Goal: Information Seeking & Learning: Learn about a topic

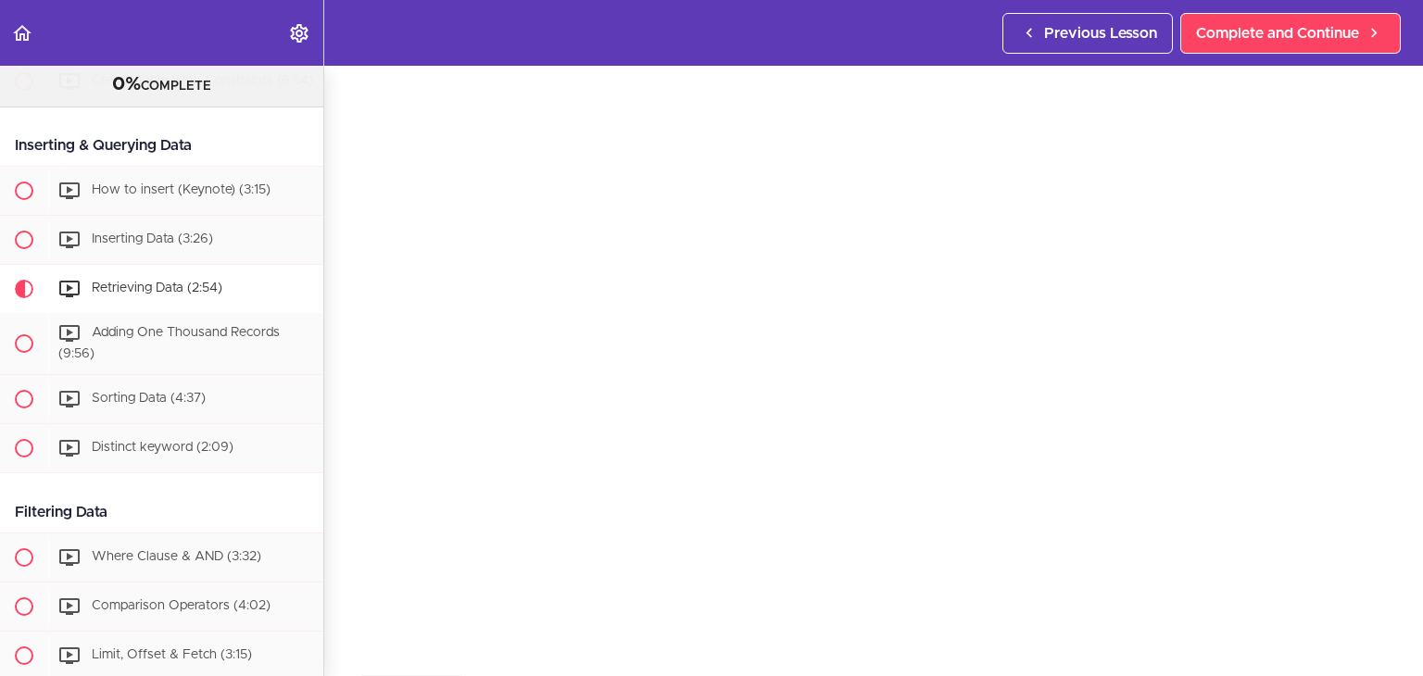
scroll to position [57, 0]
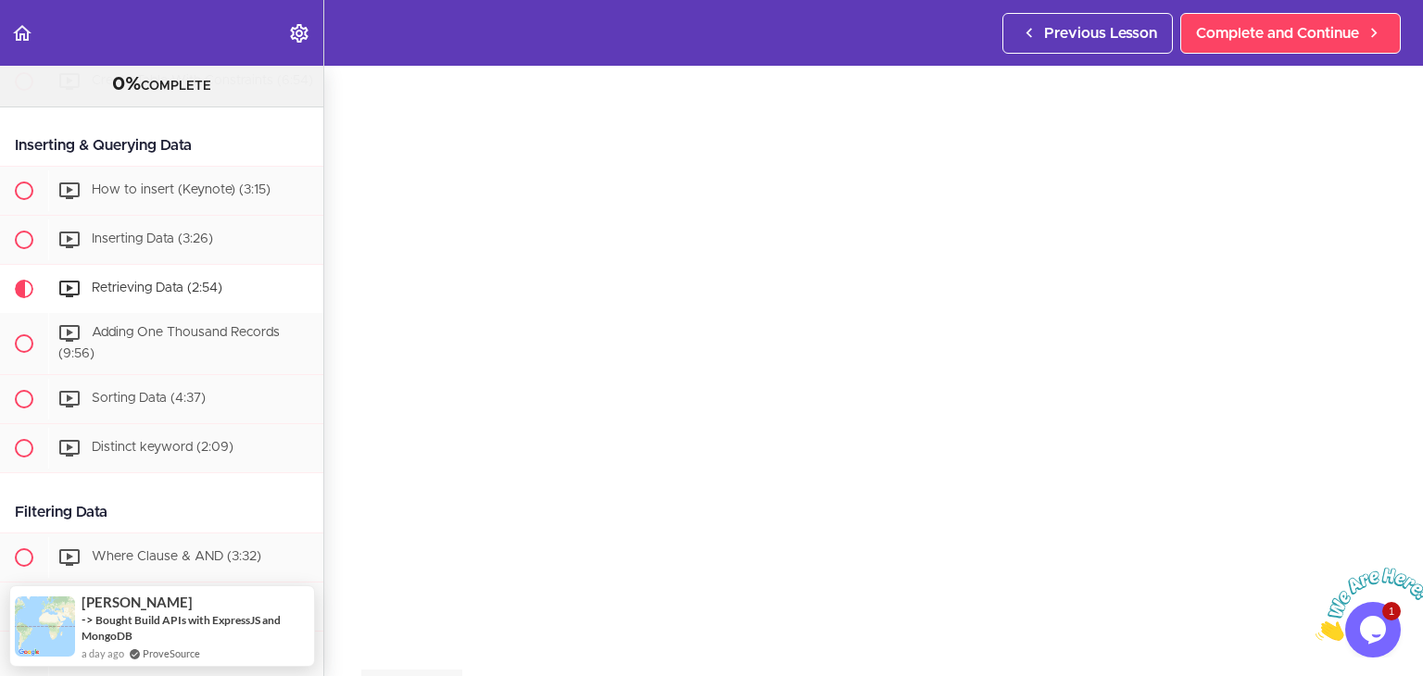
click at [1315, 628] on icon "Close" at bounding box center [1315, 636] width 0 height 16
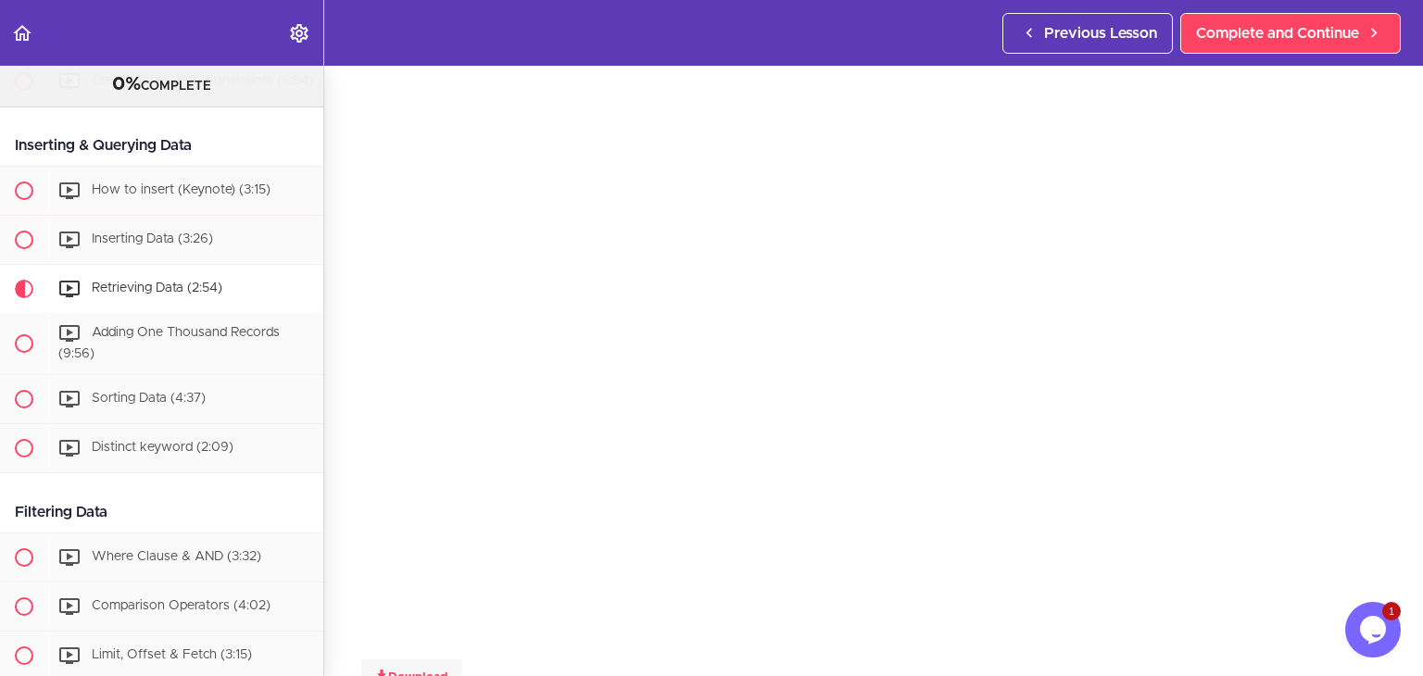
scroll to position [75, 0]
click at [356, 164] on div "Retrieving Data Download Complete and Continue 1 - Follow us on LinkedIn 2 - Su…" at bounding box center [873, 296] width 1099 height 610
click at [170, 360] on span "Adding One Thousand Records (9:56)" at bounding box center [168, 343] width 221 height 34
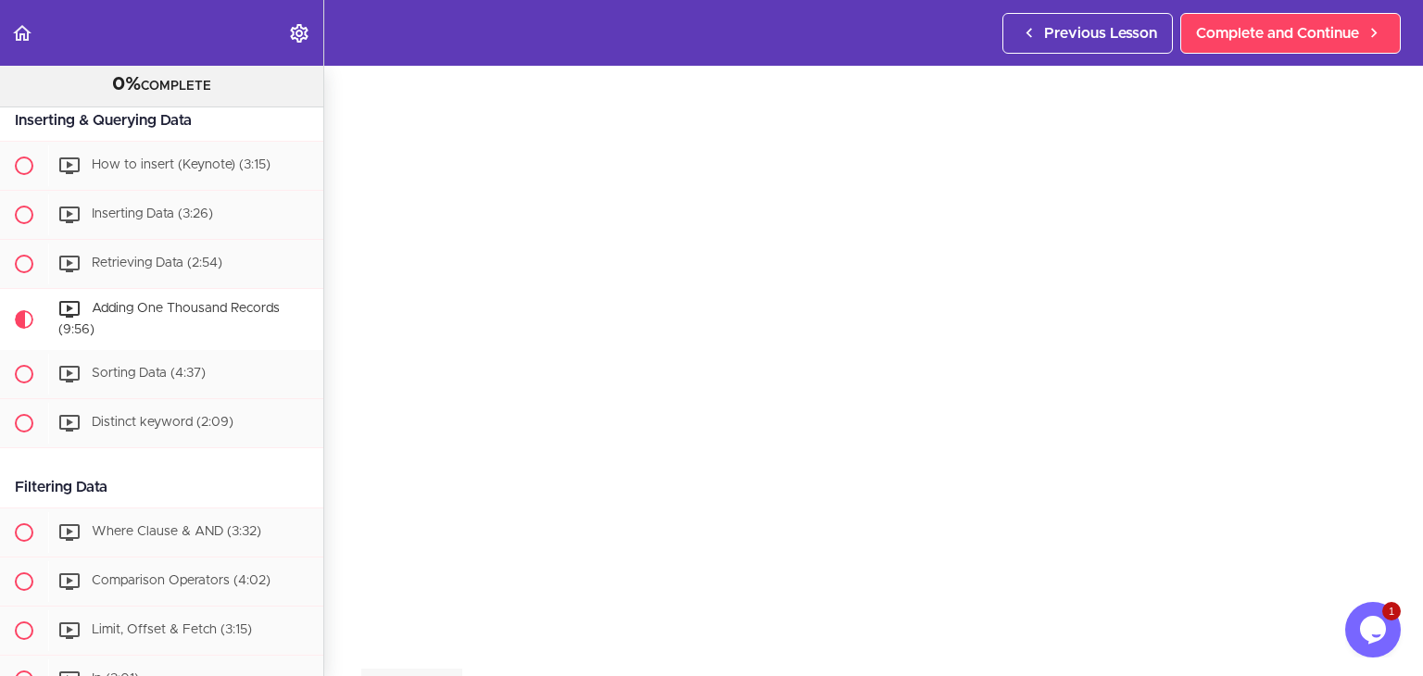
scroll to position [59, 0]
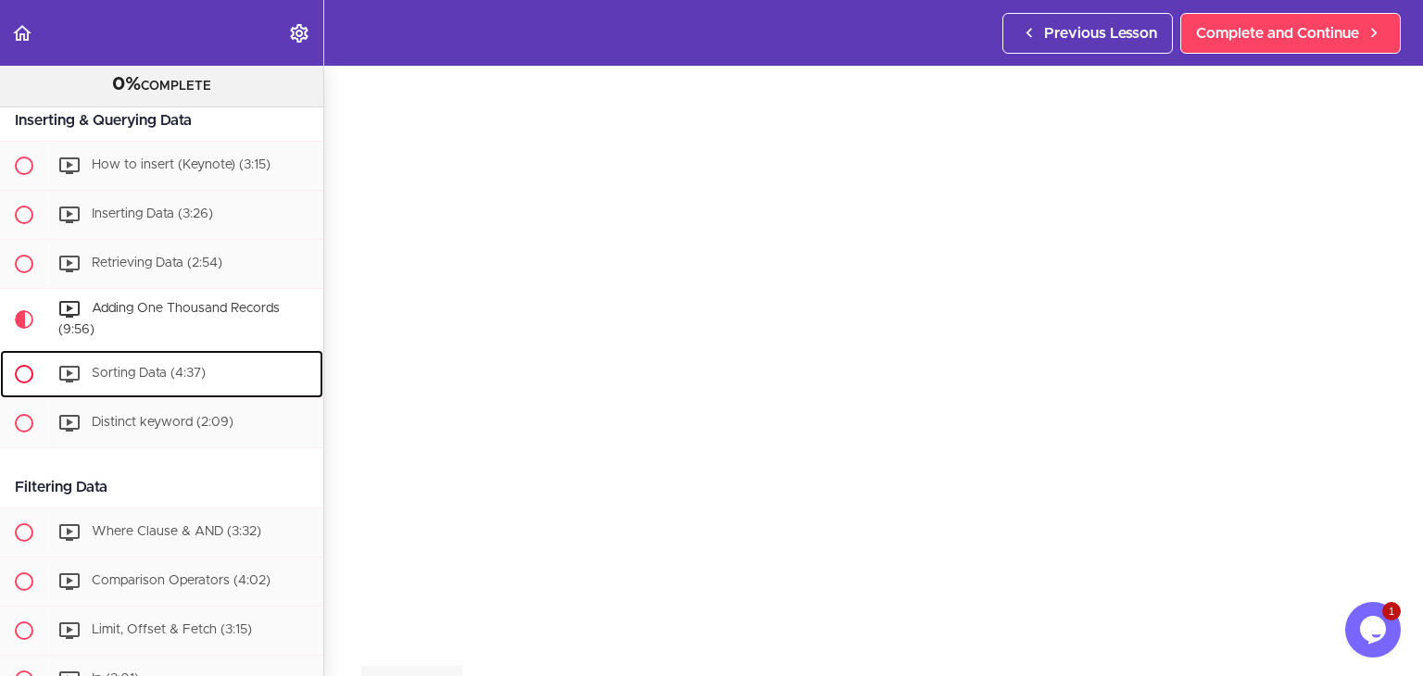
click at [130, 380] on span "Sorting Data (4:37)" at bounding box center [149, 373] width 114 height 13
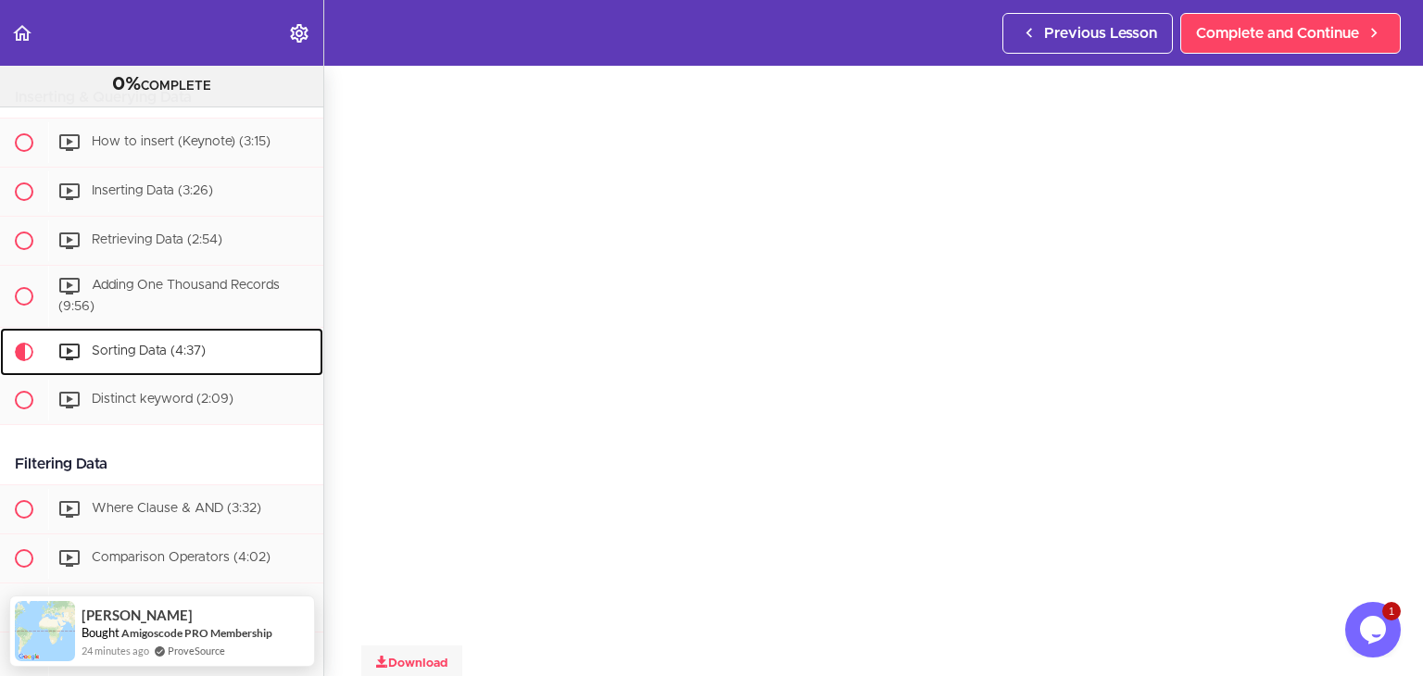
scroll to position [60, 0]
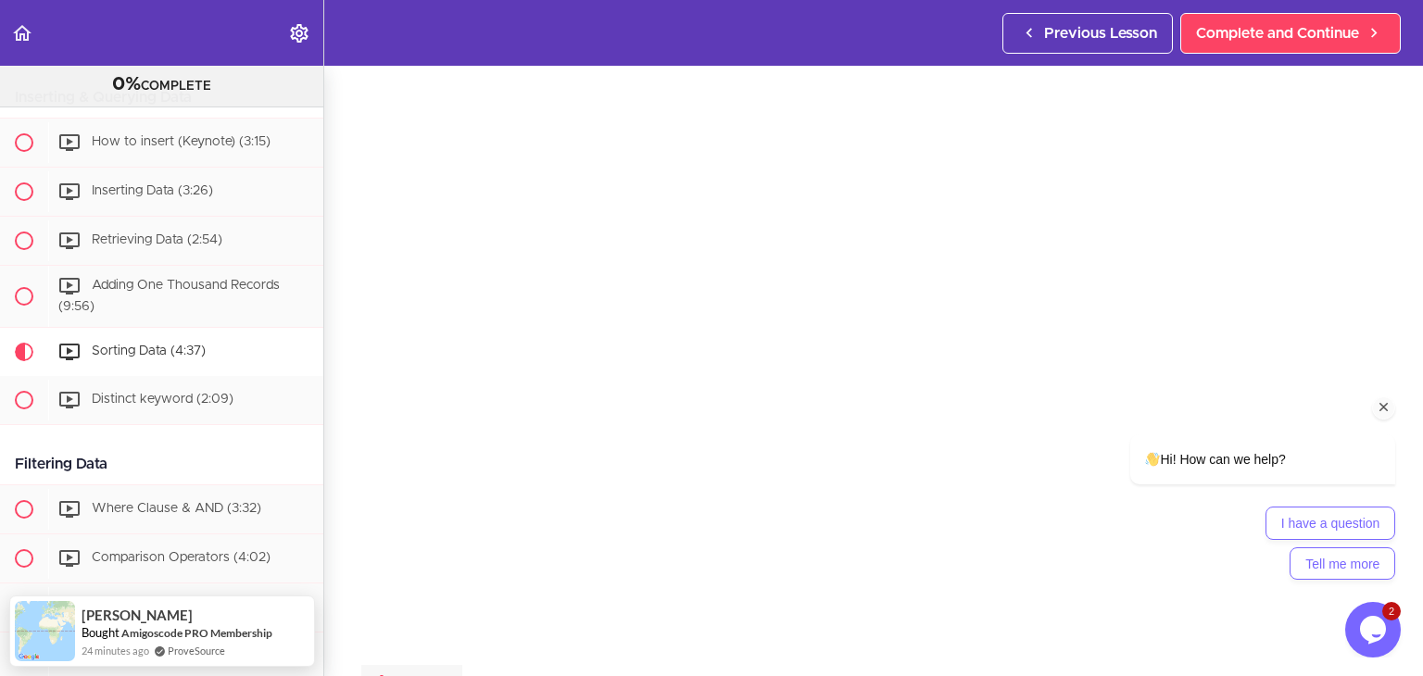
click at [1390, 407] on div "Chat attention grabber" at bounding box center [1383, 407] width 23 height 23
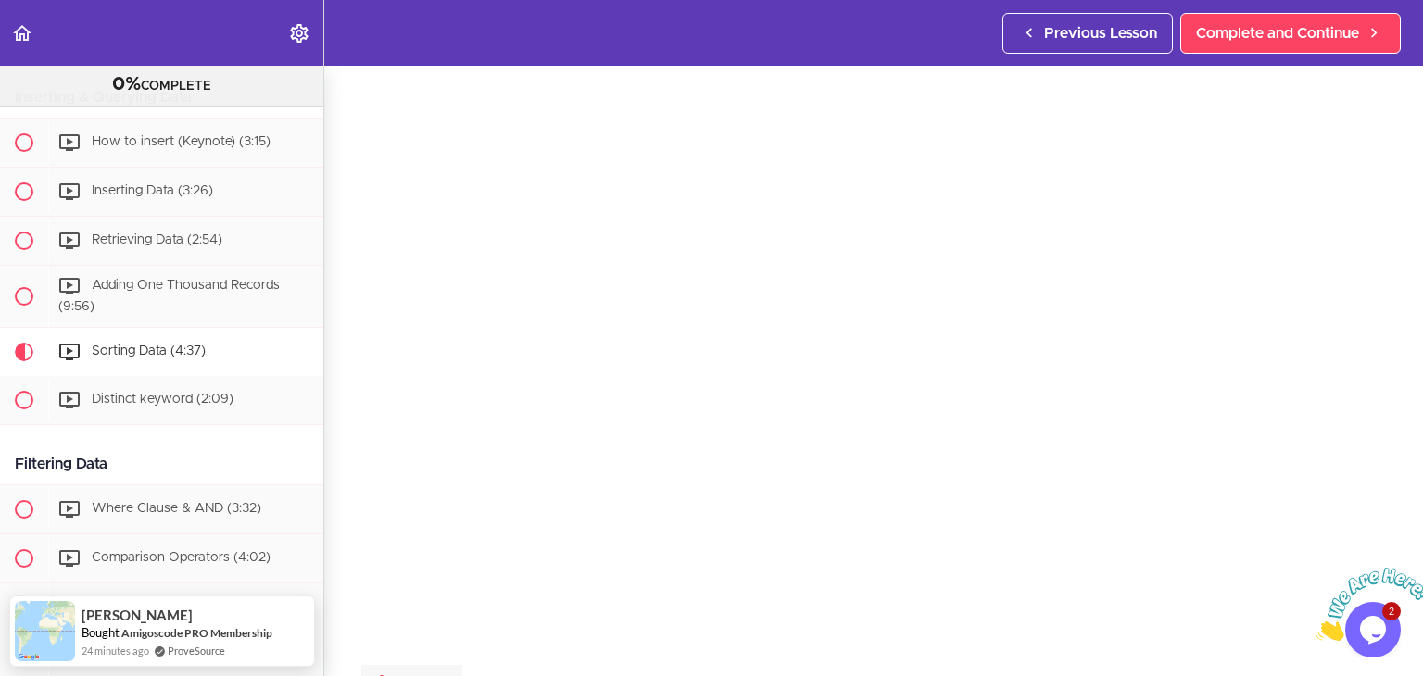
click at [1315, 628] on icon "Close" at bounding box center [1315, 636] width 0 height 16
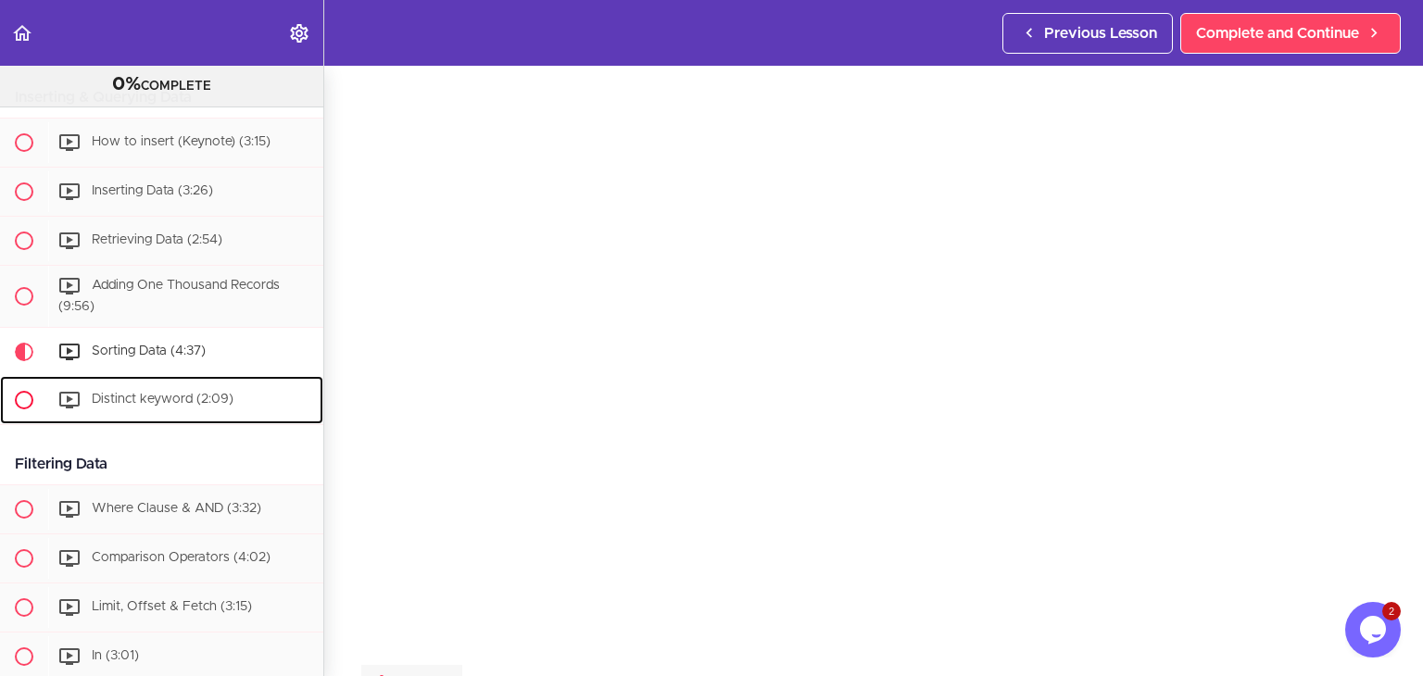
click at [161, 406] on span "Distinct keyword (2:09)" at bounding box center [163, 399] width 142 height 13
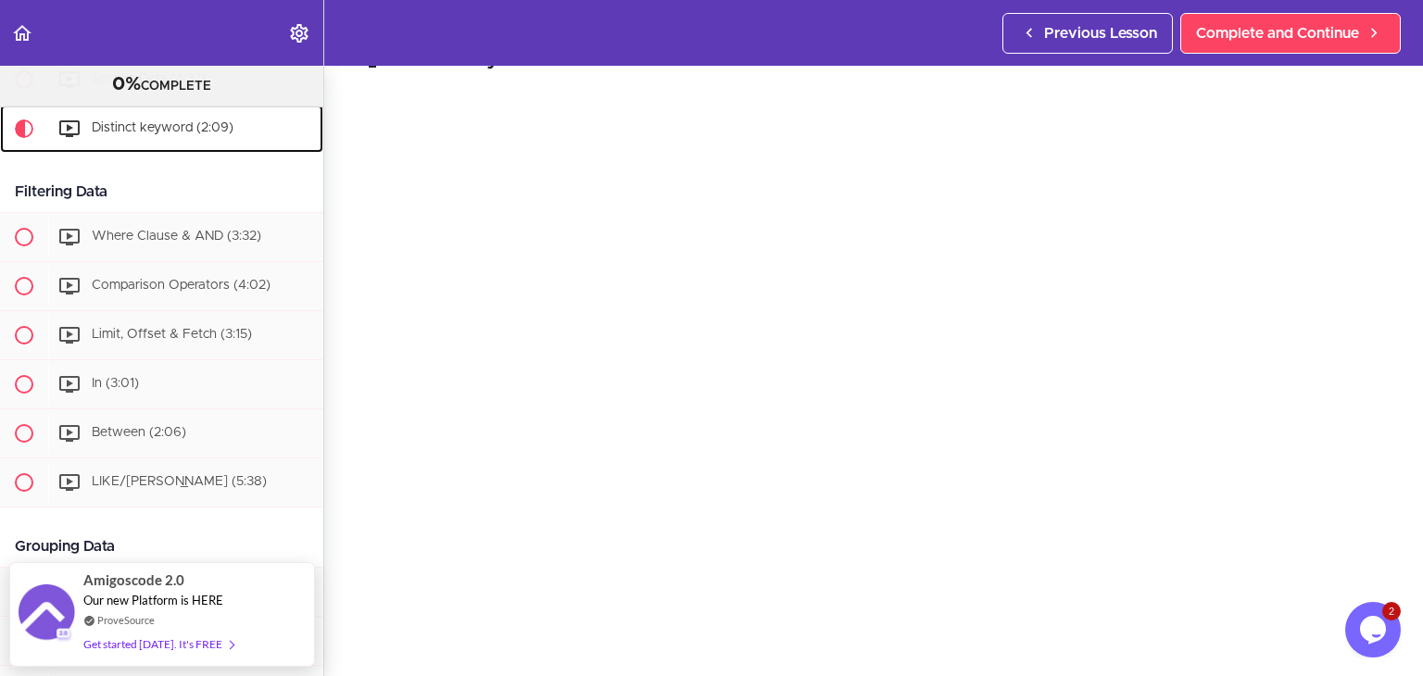
scroll to position [70, 0]
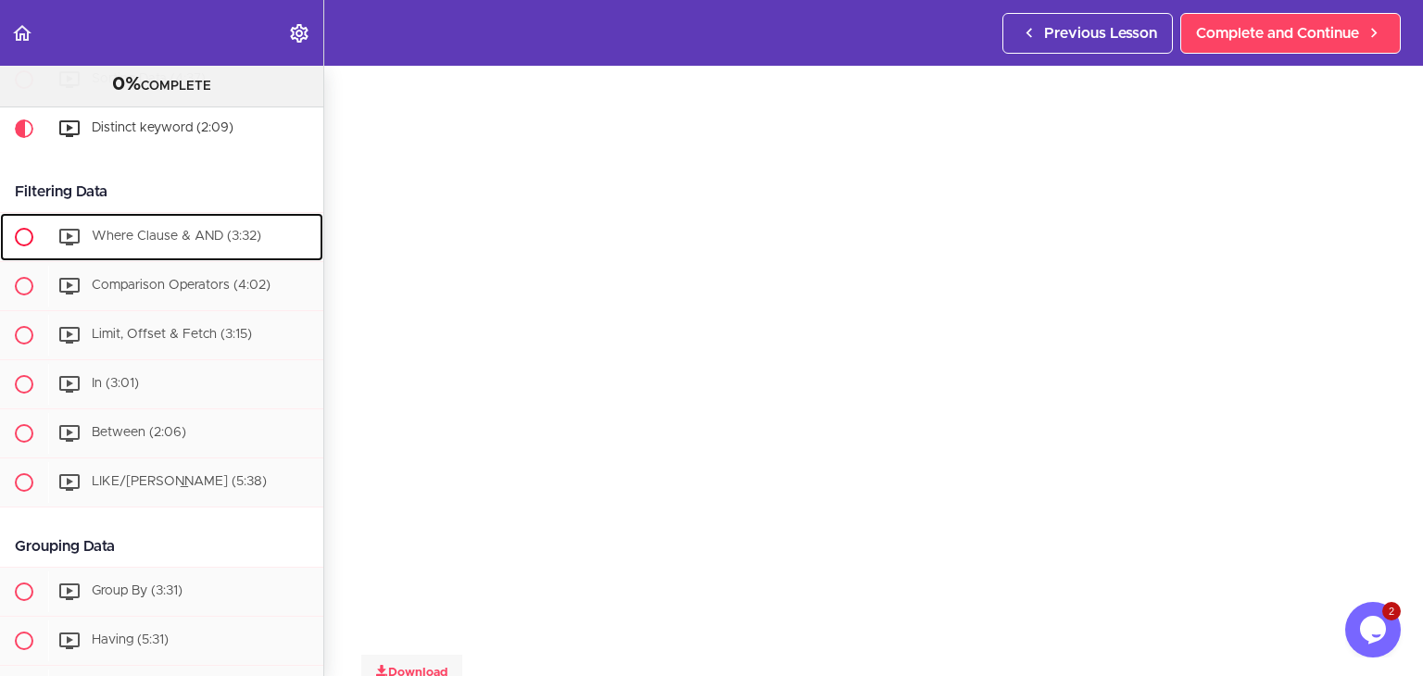
click at [163, 243] on span "Where Clause & AND (3:32)" at bounding box center [177, 236] width 170 height 13
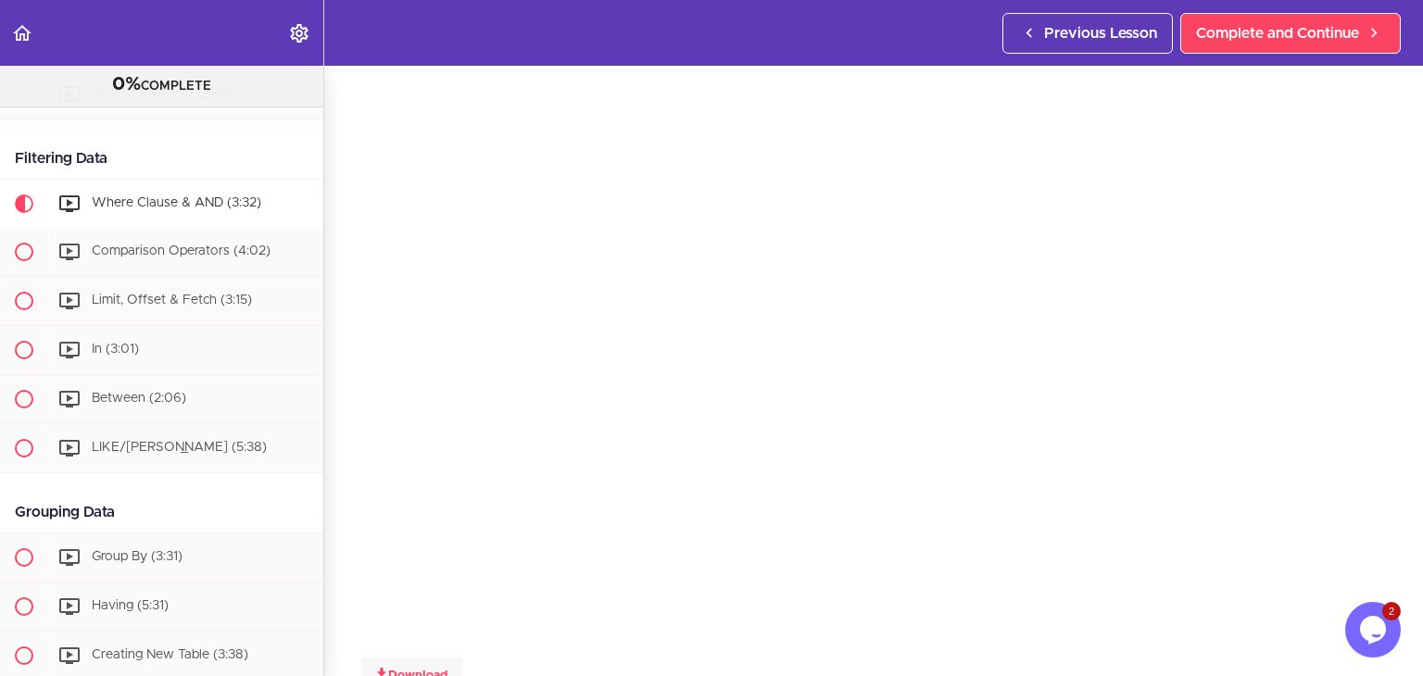
scroll to position [1733, 0]
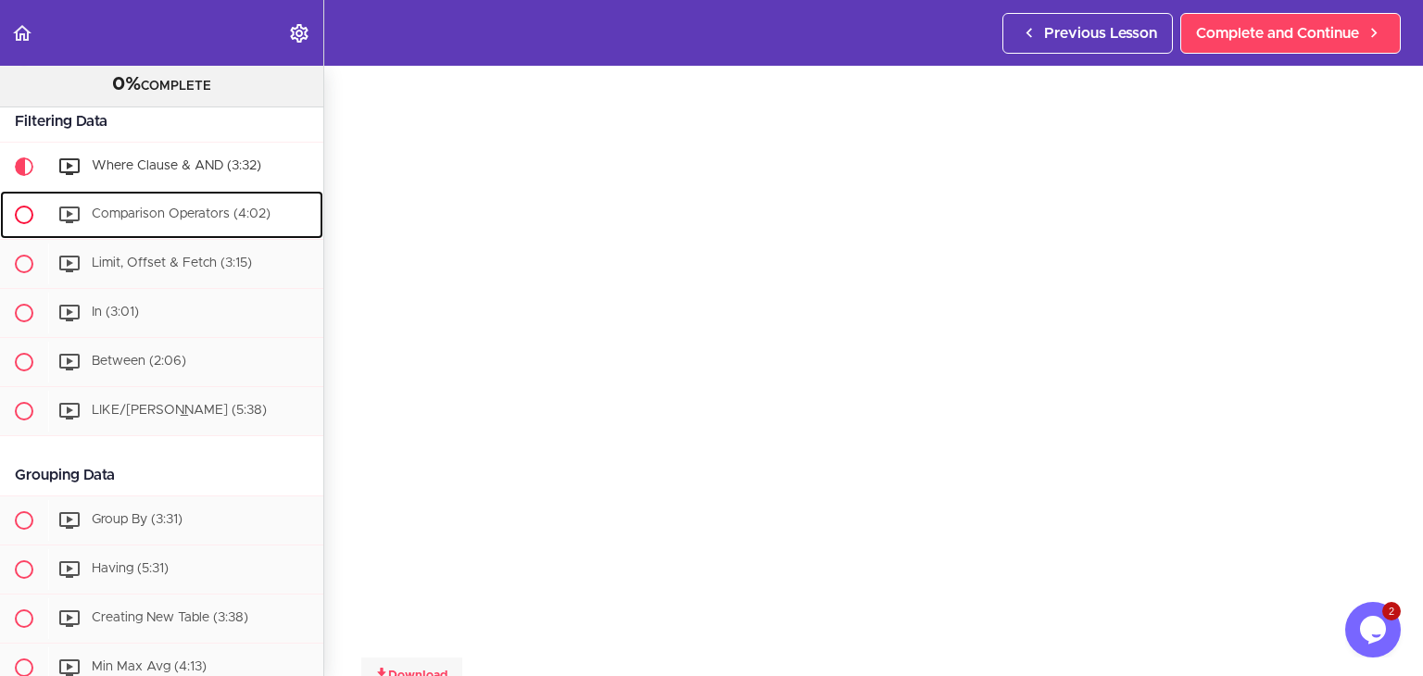
click at [165, 220] on span "Comparison Operators (4:02)" at bounding box center [181, 213] width 179 height 13
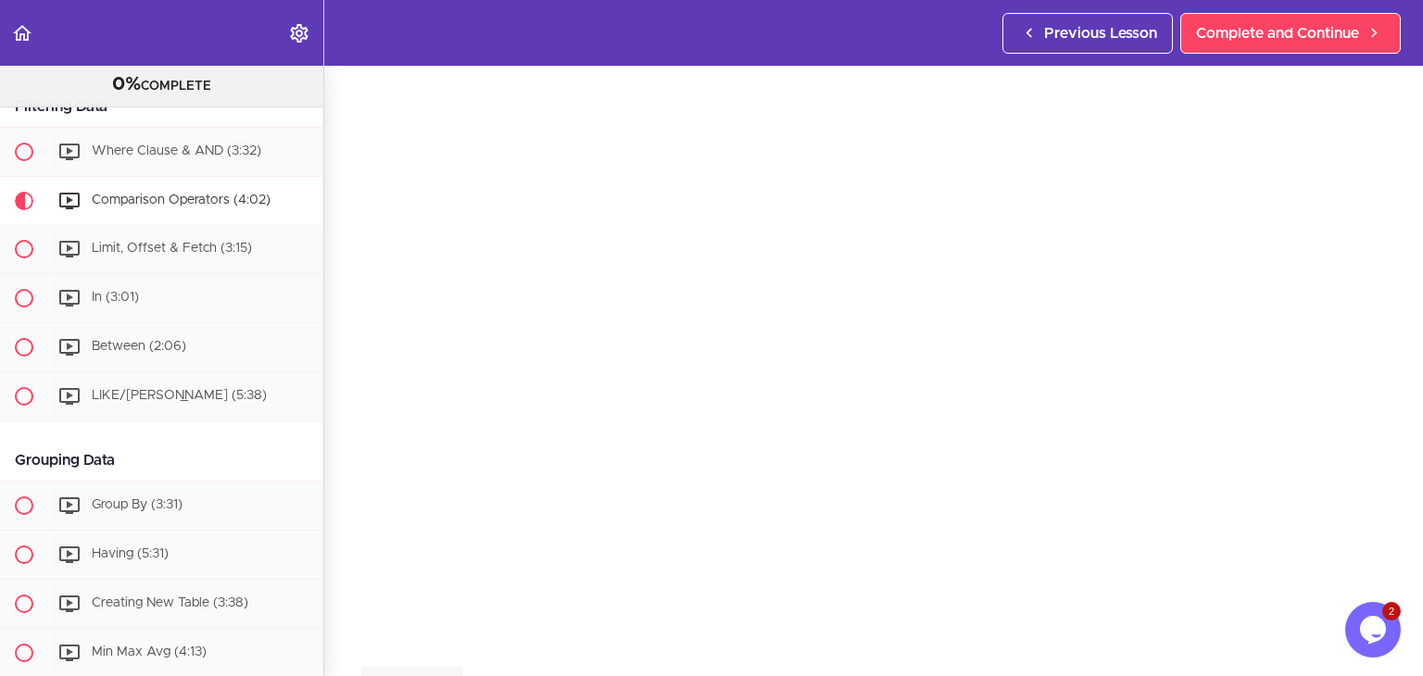
scroll to position [1764, 0]
